Goal: Task Accomplishment & Management: Manage account settings

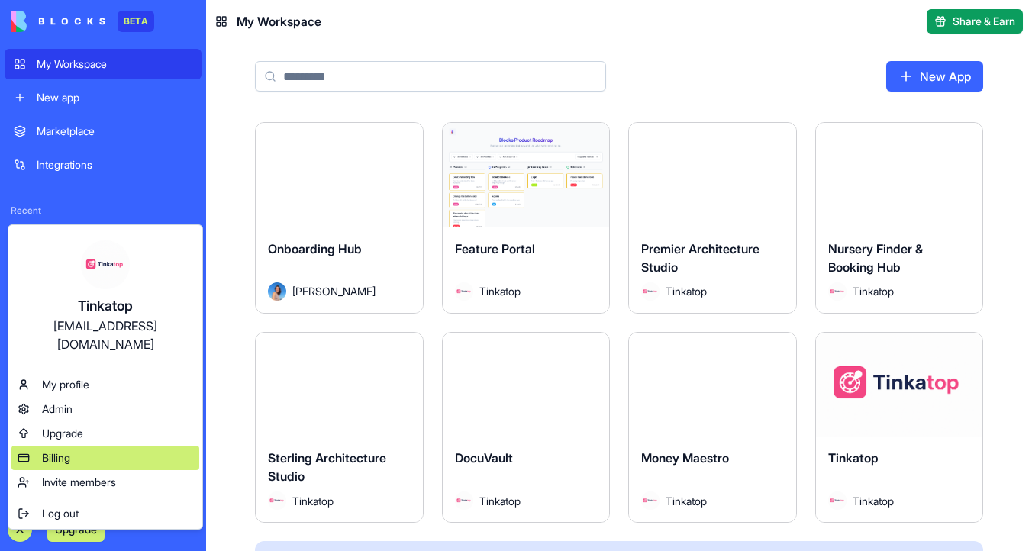
click at [66, 450] on span "Billing" at bounding box center [56, 457] width 28 height 15
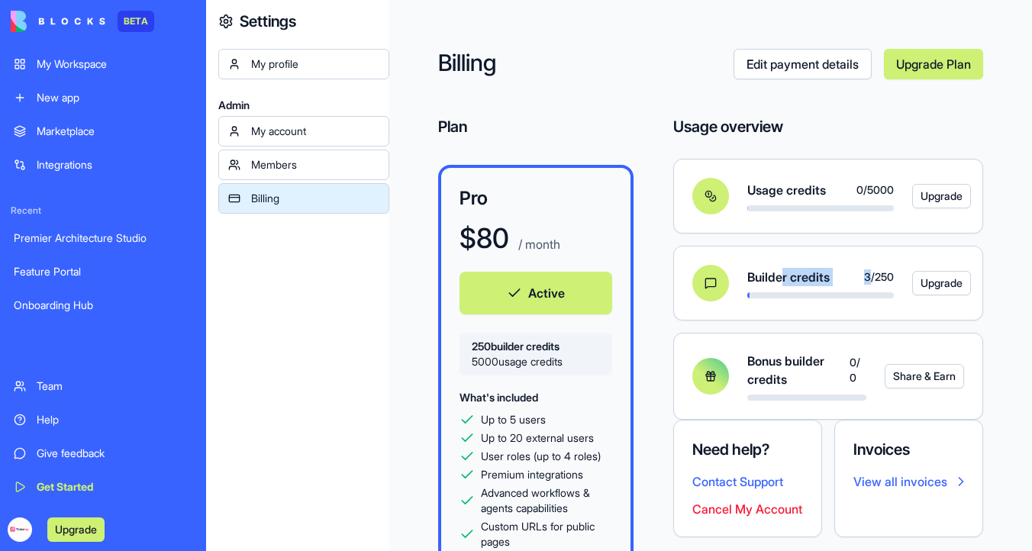
drag, startPoint x: 861, startPoint y: 273, endPoint x: 784, endPoint y: 270, distance: 77.9
click at [784, 271] on div "Builder credits 3 / 250" at bounding box center [820, 277] width 146 height 18
click at [290, 137] on div "My account" at bounding box center [315, 131] width 128 height 15
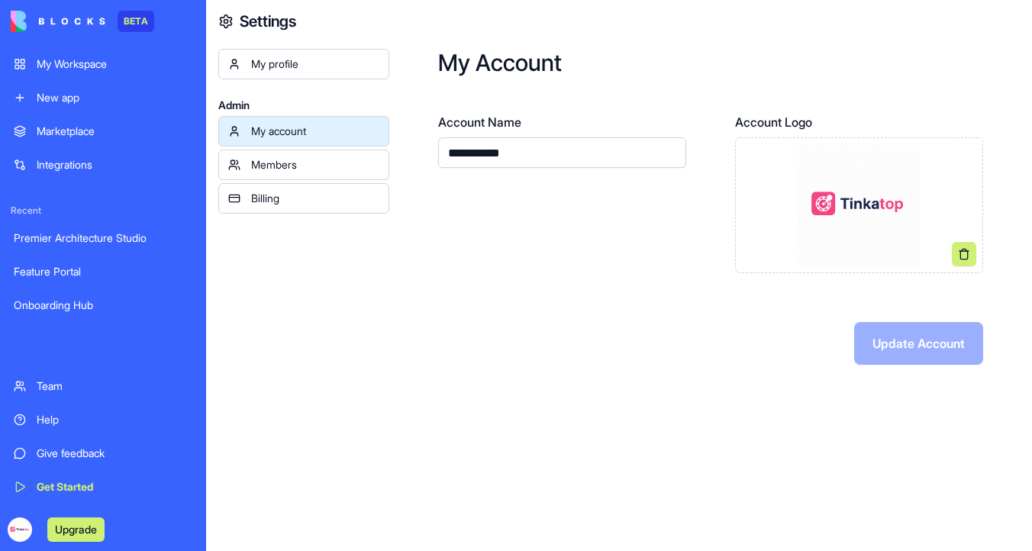
click at [281, 156] on link "Members" at bounding box center [303, 165] width 171 height 31
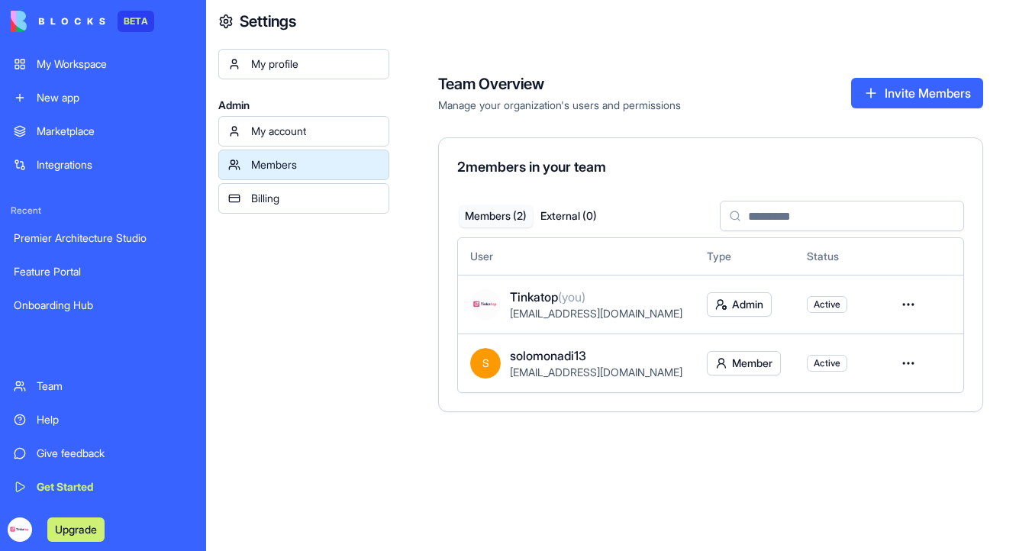
click at [266, 196] on div "Billing" at bounding box center [315, 198] width 128 height 15
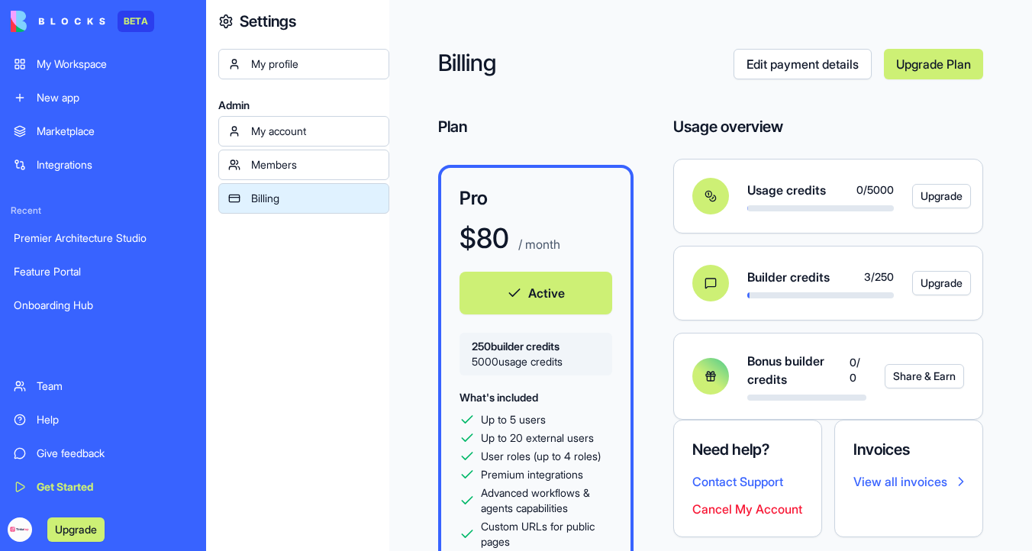
click at [88, 56] on div "My Workspace" at bounding box center [115, 63] width 156 height 15
